Goal: Browse casually

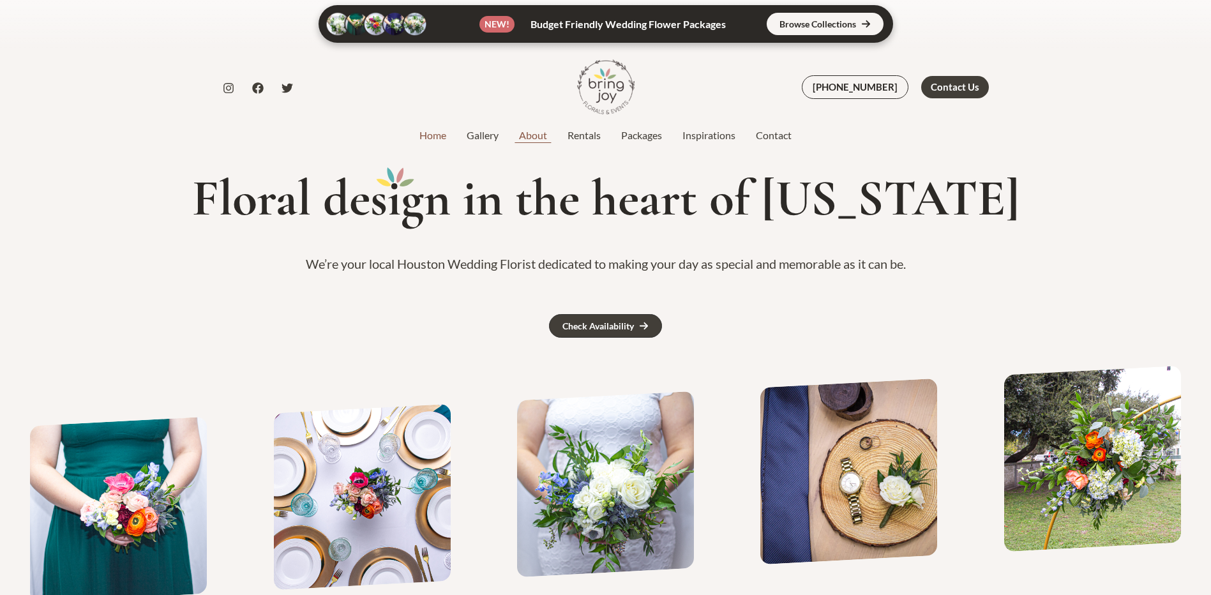
click at [545, 134] on link "About" at bounding box center [533, 135] width 49 height 15
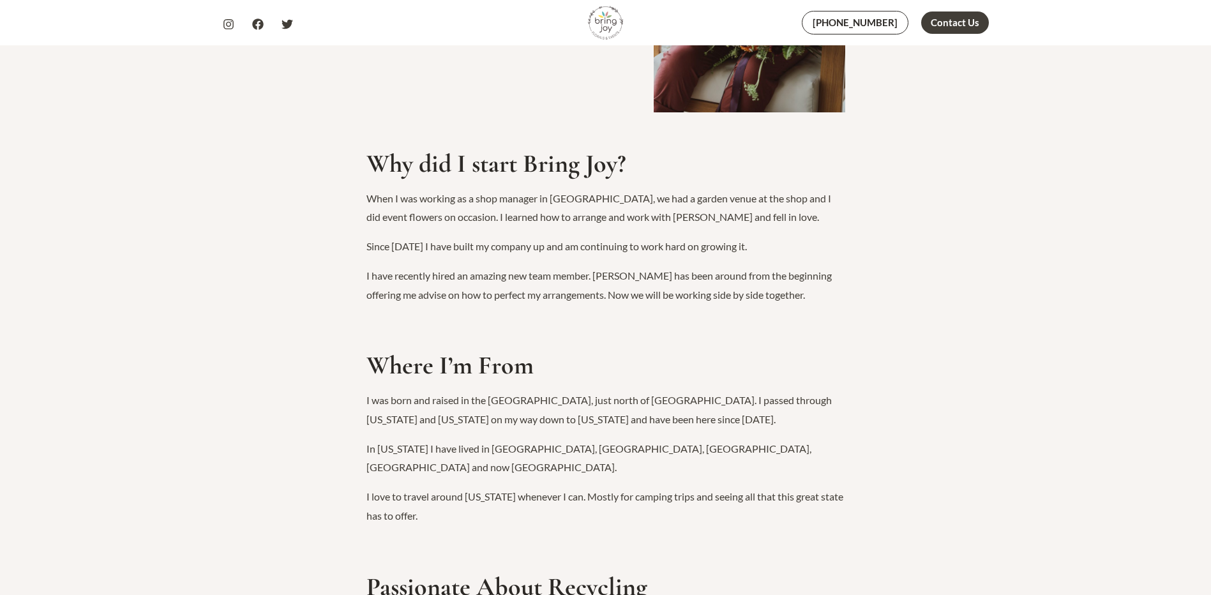
scroll to position [383, 0]
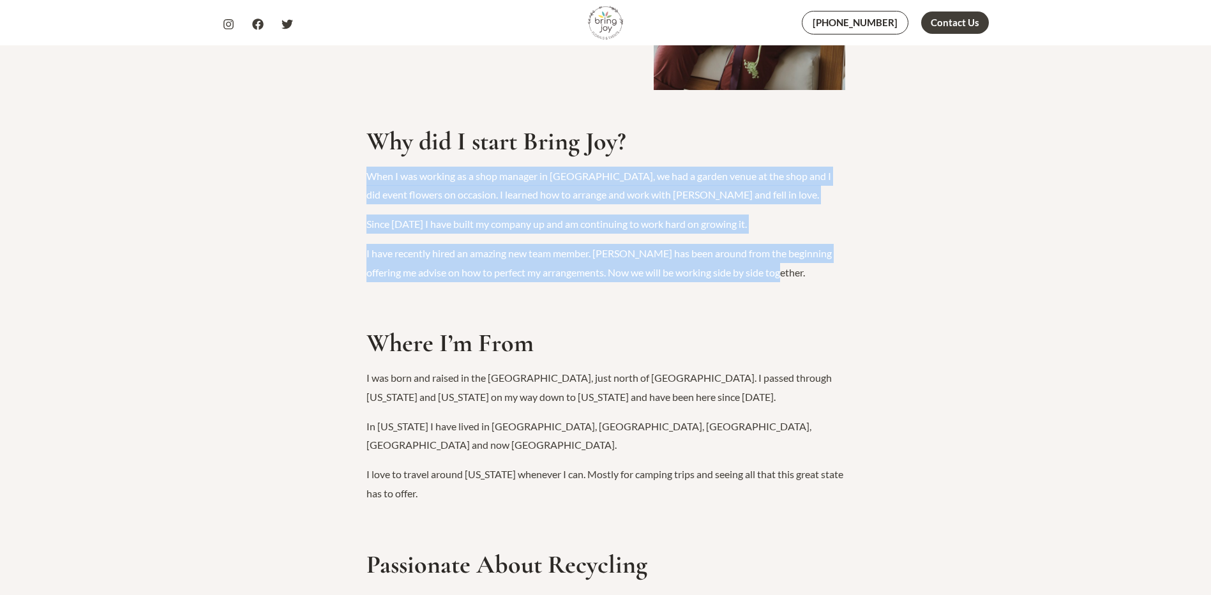
drag, startPoint x: 365, startPoint y: 176, endPoint x: 857, endPoint y: 267, distance: 501.3
click at [857, 267] on div "Hello, I’m Lauren, owner of Bring Joy. Why did I start Bring Joy? When I was wo…" at bounding box center [605, 445] width 1211 height 1366
copy div "When I was working as a shop manager in Katy, we had a garden venue at the shop…"
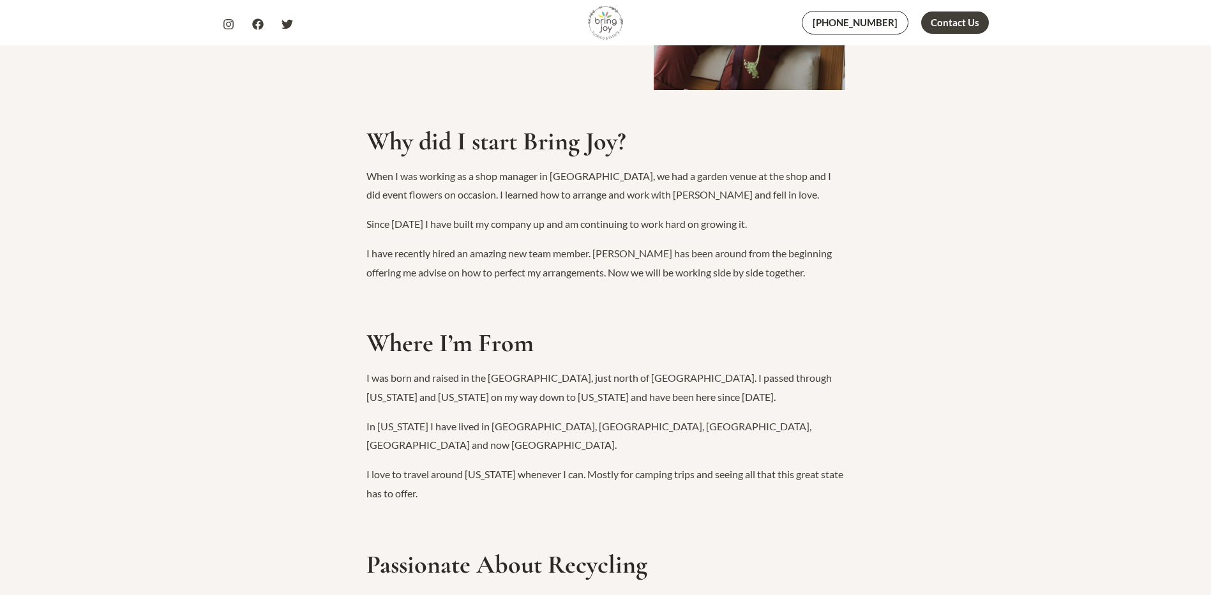
click at [537, 465] on p "I love to travel around Texas whenever I can. Mostly for camping trips and seei…" at bounding box center [605, 484] width 479 height 38
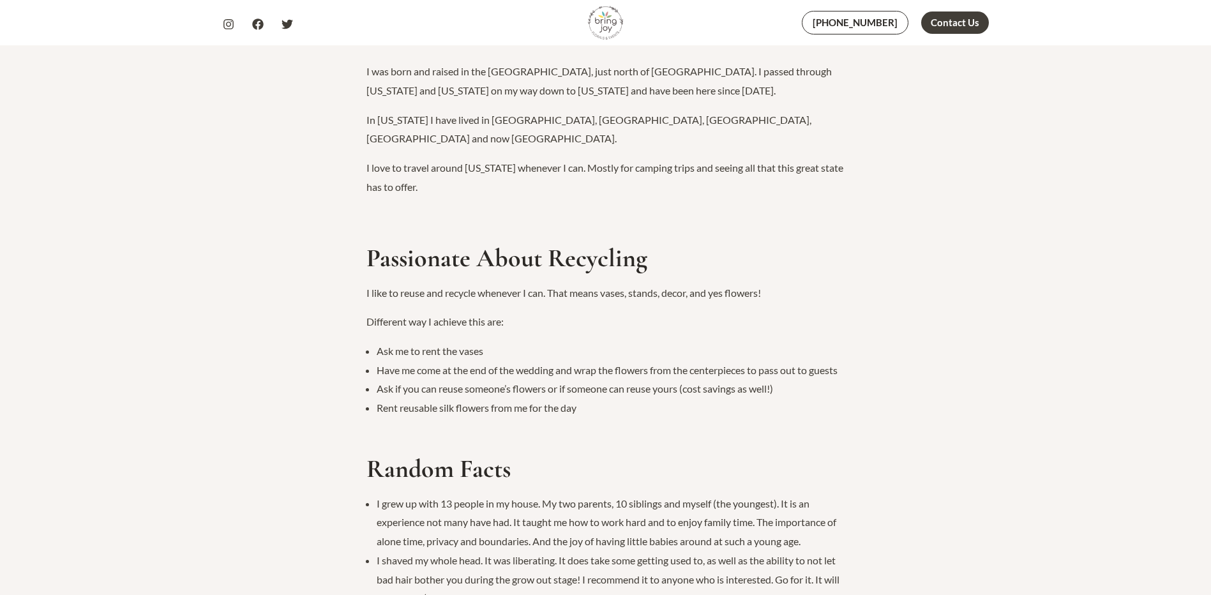
scroll to position [702, 0]
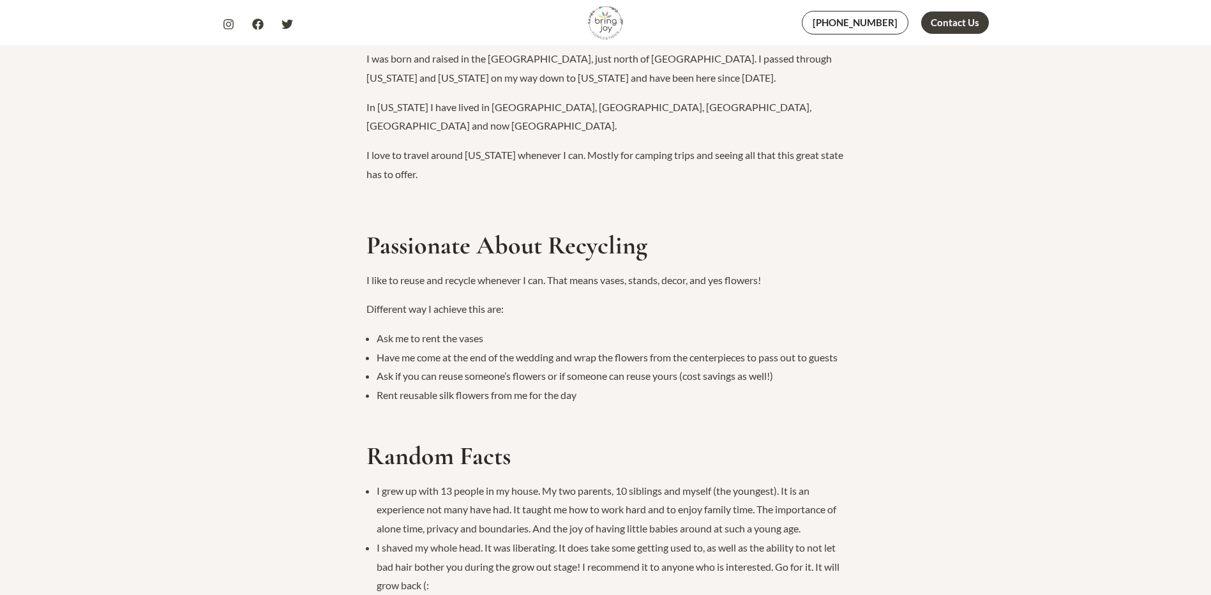
drag, startPoint x: 365, startPoint y: 263, endPoint x: 799, endPoint y: 267, distance: 433.5
click at [799, 267] on div "Hello, I’m Lauren, owner of Bring Joy. Why did I start Bring Joy? When I was wo…" at bounding box center [605, 126] width 1211 height 1366
drag, startPoint x: 799, startPoint y: 267, endPoint x: 739, endPoint y: 262, distance: 59.6
copy p "I like to reuse and recycle whenever I can. That means vases, stands, decor, an…"
click at [539, 400] on div "Hello, I’m Lauren, owner of Bring Joy. Why did I start Bring Joy? When I was wo…" at bounding box center [605, 126] width 479 height 1284
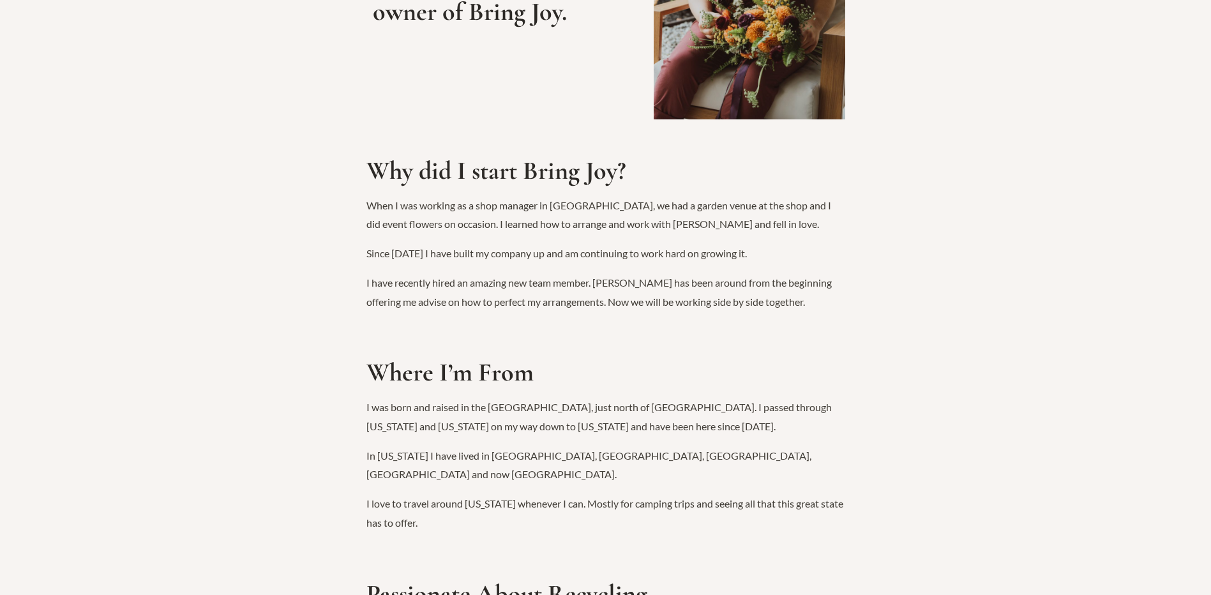
scroll to position [0, 0]
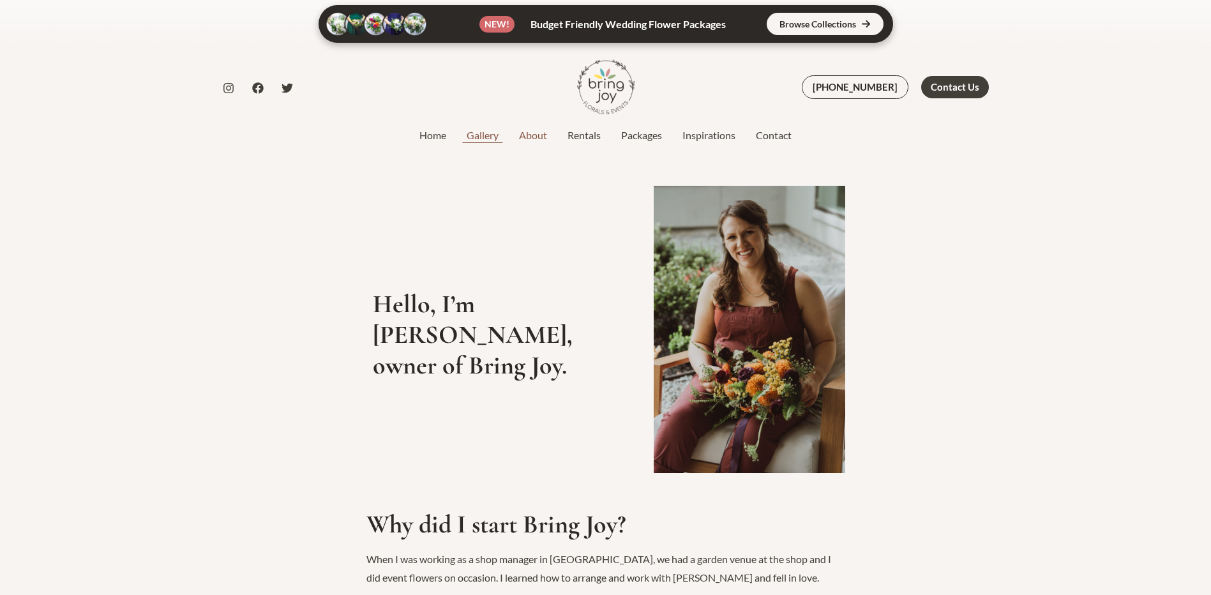
click at [481, 130] on link "Gallery" at bounding box center [482, 135] width 52 height 15
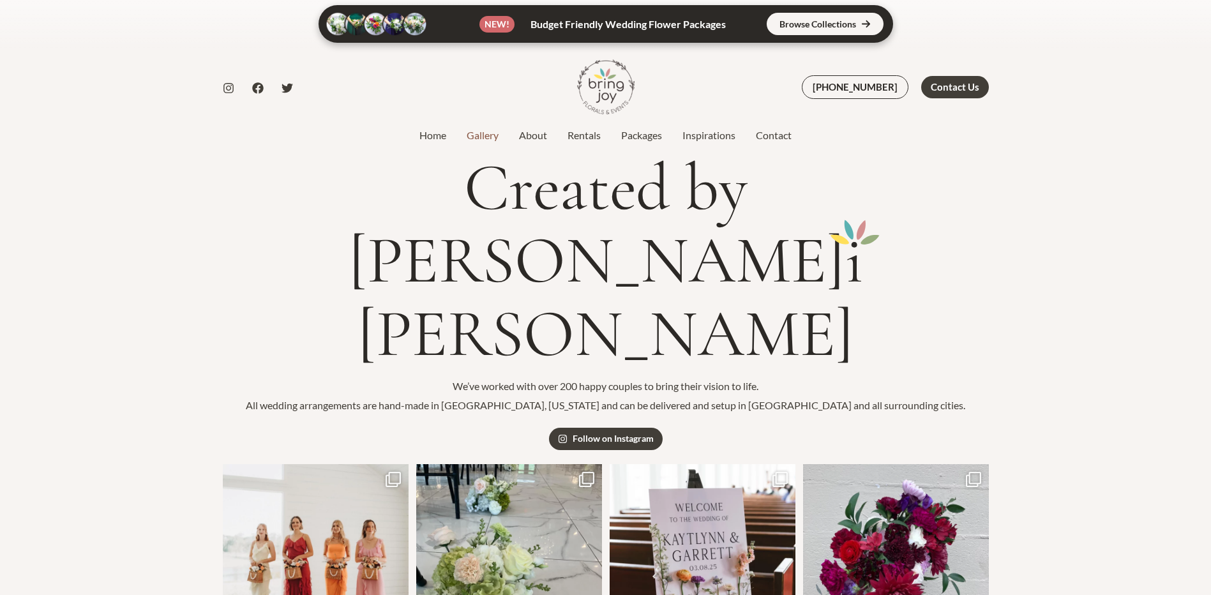
scroll to position [192, 0]
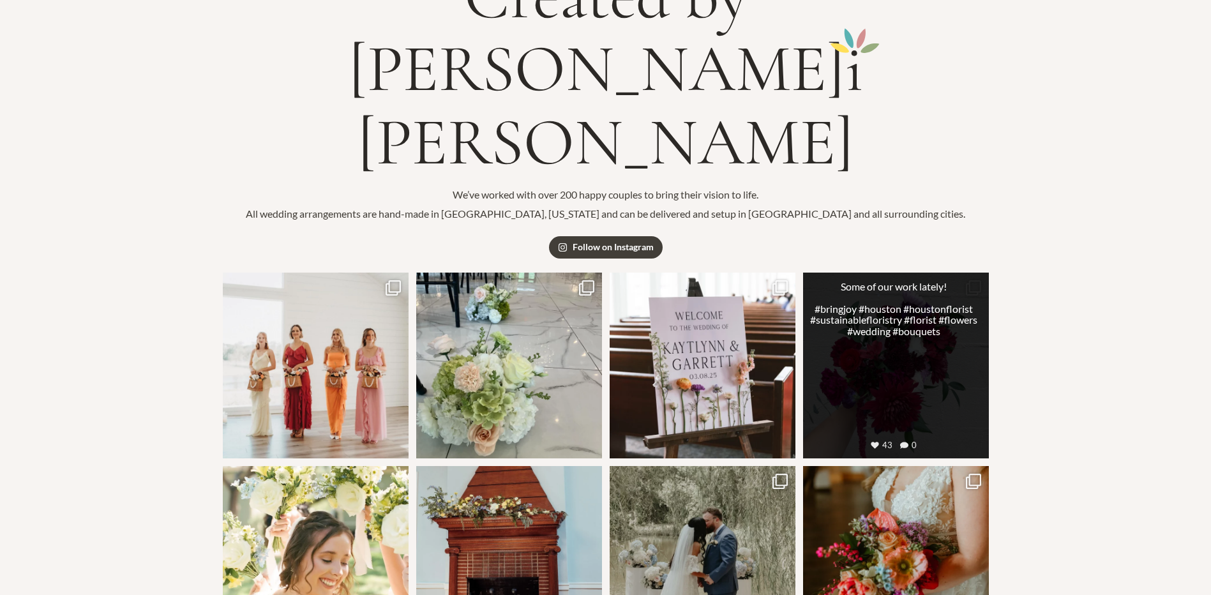
click at [928, 325] on link "Open post by bringjoytexas with ID 18035506589231159" at bounding box center [896, 366] width 186 height 186
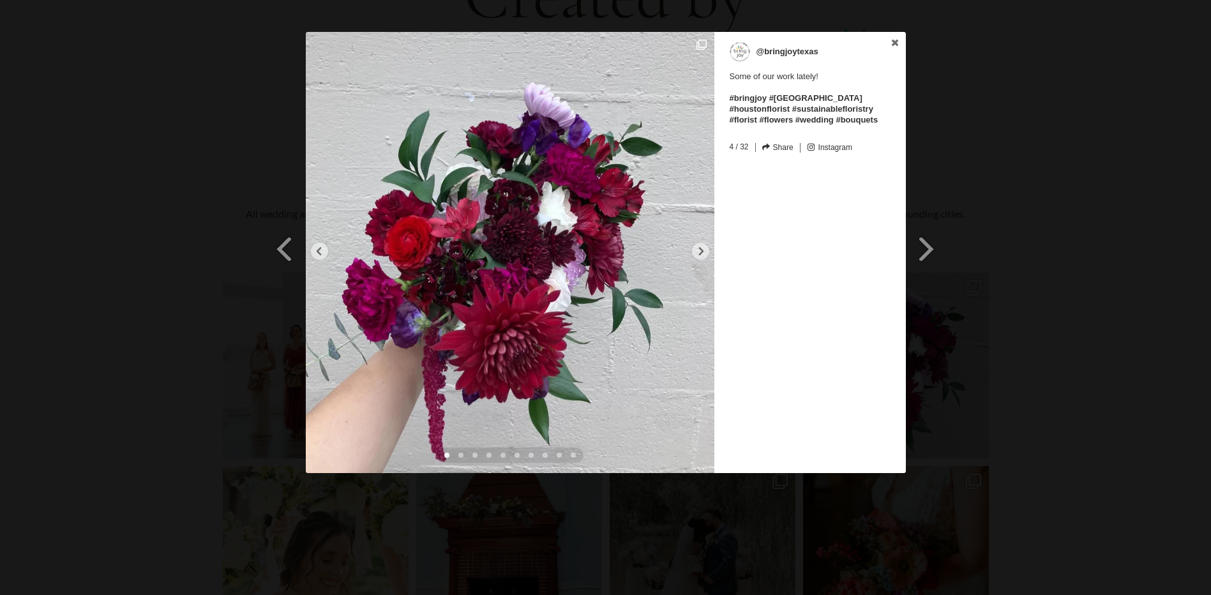
click at [1053, 250] on div "Previous Slide Next Slide @bringjoytexas Some of our work lately! #bringjoy #ho…" at bounding box center [605, 254] width 1211 height 444
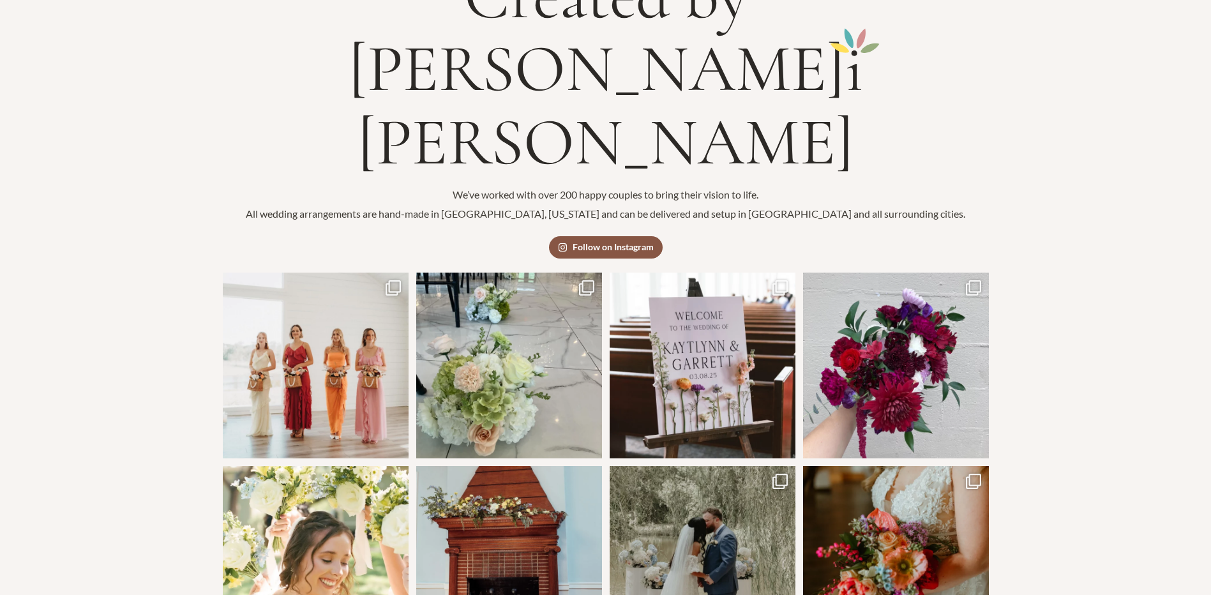
click at [621, 243] on span "Follow on Instagram" at bounding box center [613, 247] width 81 height 9
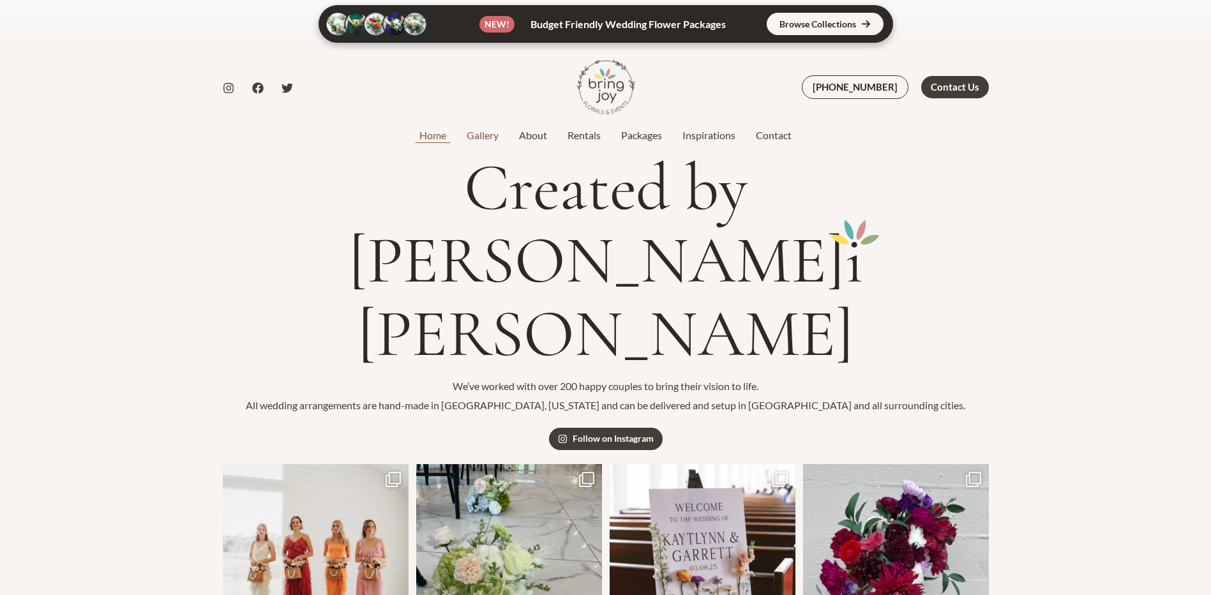
click at [432, 136] on link "Home" at bounding box center [432, 135] width 47 height 15
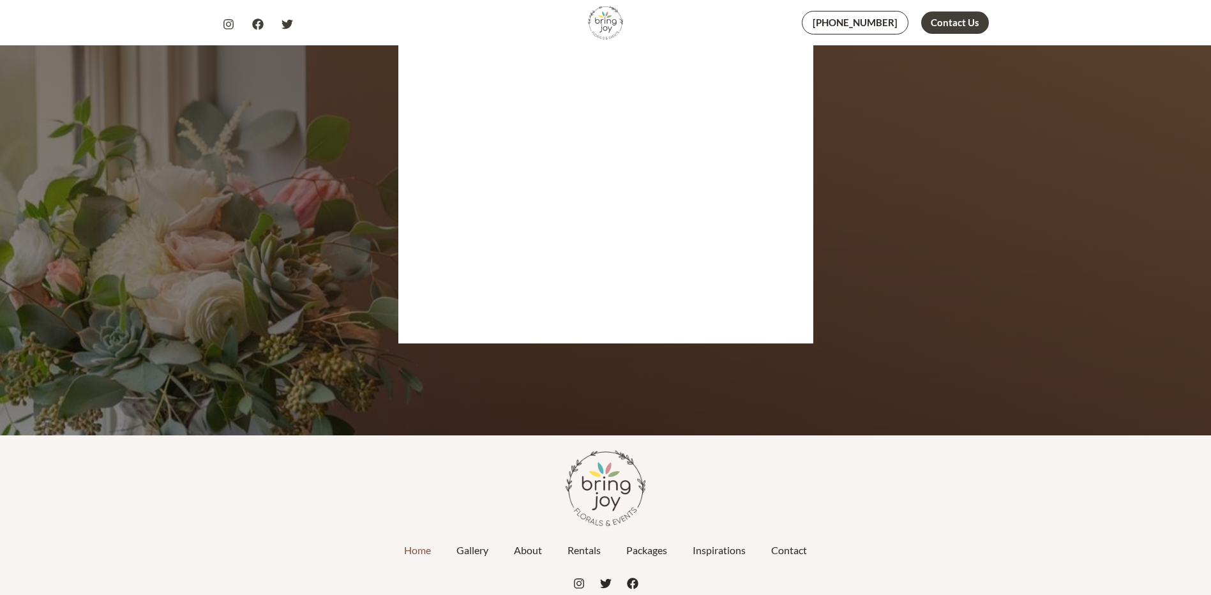
scroll to position [6133, 0]
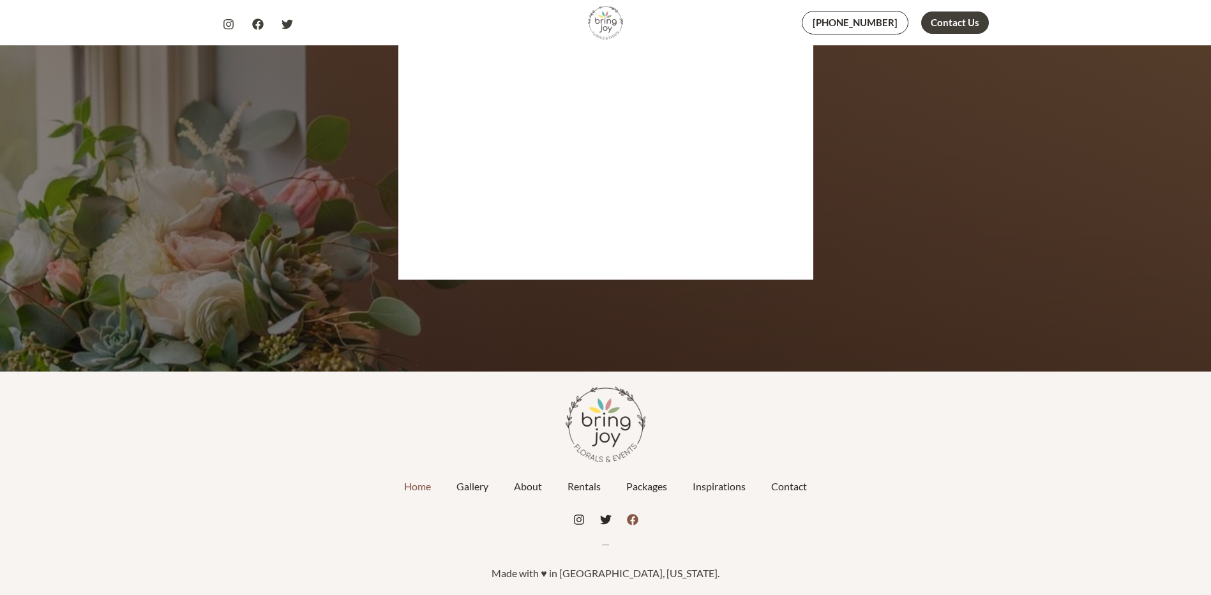
click at [627, 518] on icon "Facebook" at bounding box center [632, 519] width 11 height 11
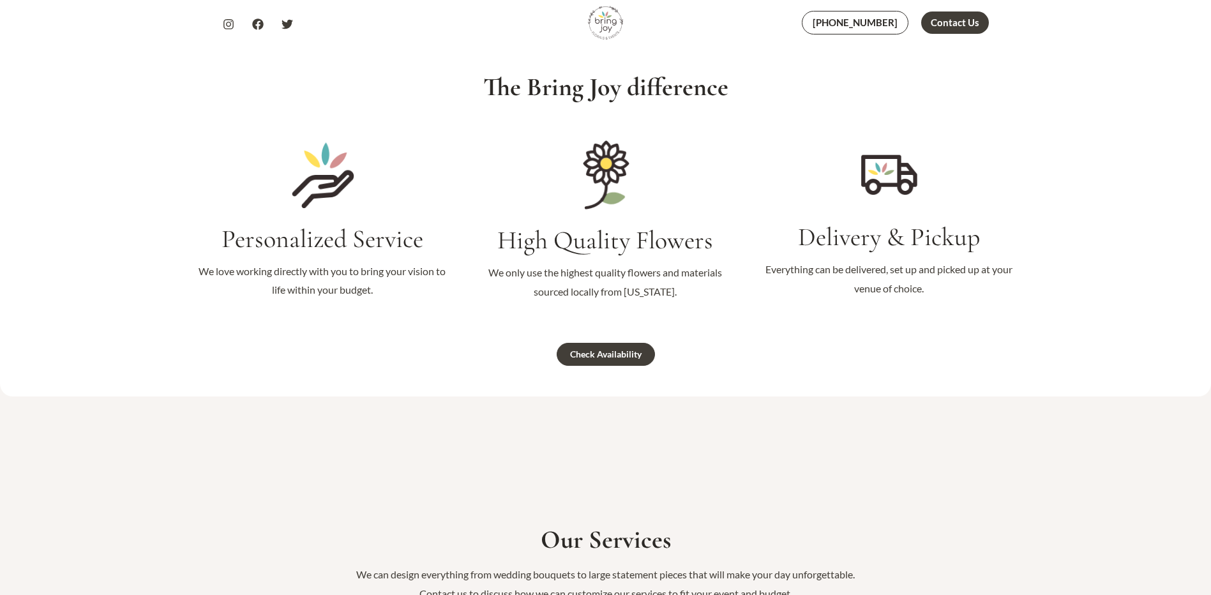
scroll to position [0, 0]
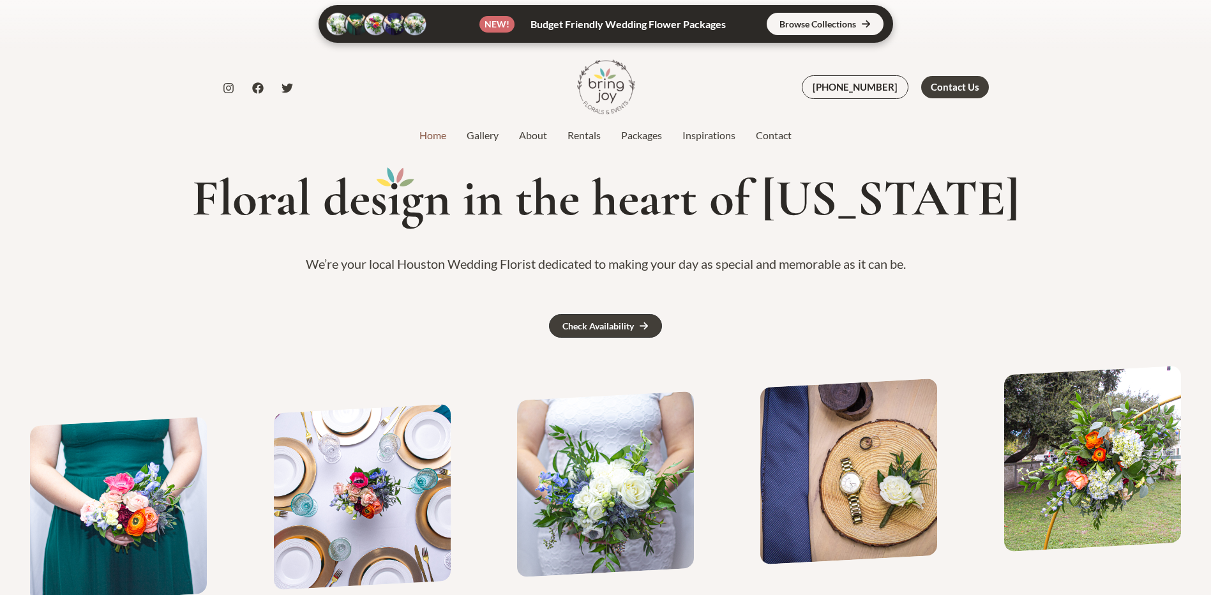
click at [599, 86] on img at bounding box center [605, 86] width 57 height 57
click at [148, 370] on div "Floral des i gn in the heart of [US_STATE] We’re your local Houston Wedding Flo…" at bounding box center [605, 264] width 1211 height 238
